Goal: Navigation & Orientation: Find specific page/section

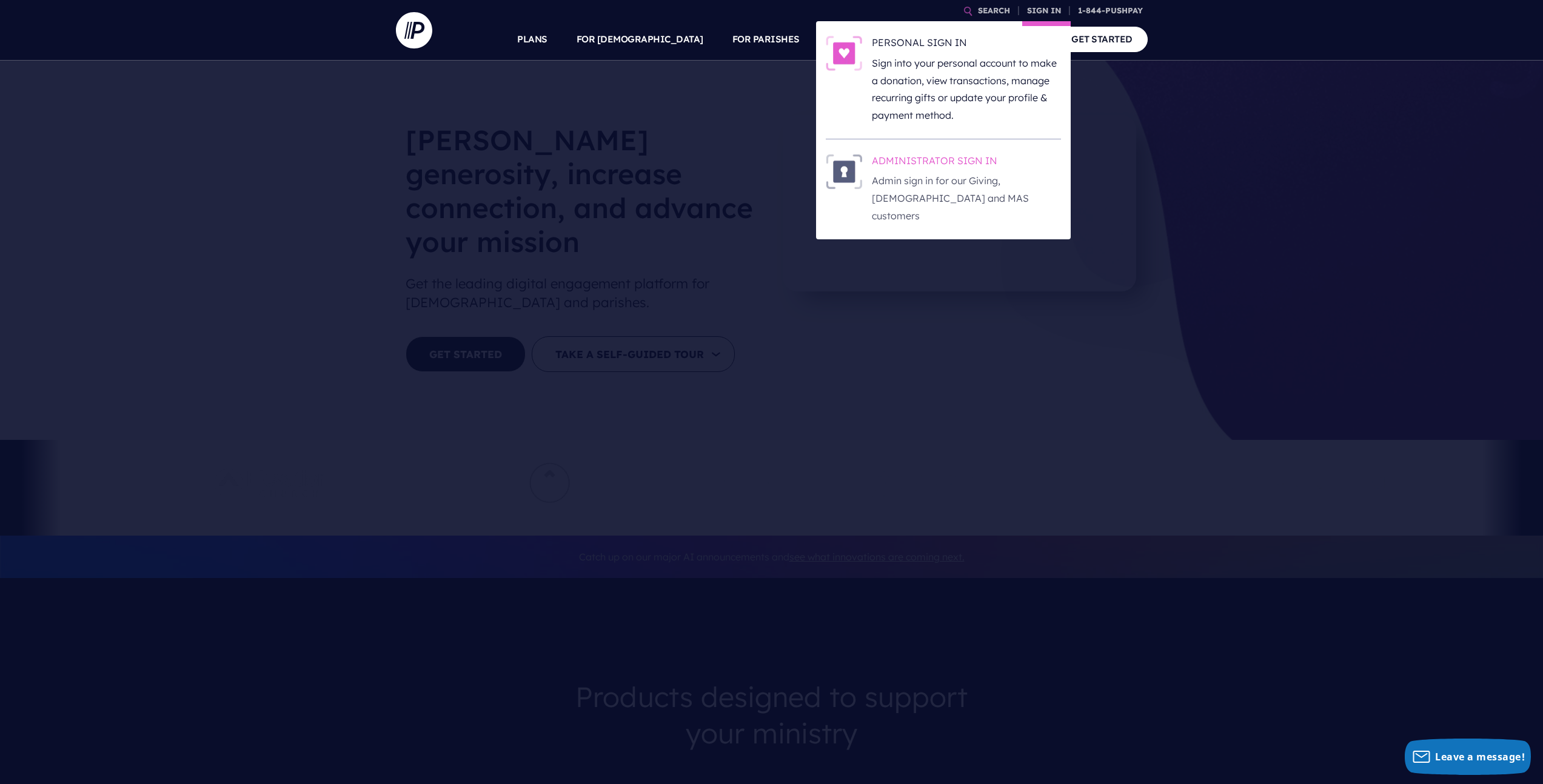
click at [993, 178] on p "Admin sign in for our Giving, [DEMOGRAPHIC_DATA] and MAS customers" at bounding box center [966, 198] width 189 height 52
